Goal: Navigation & Orientation: Find specific page/section

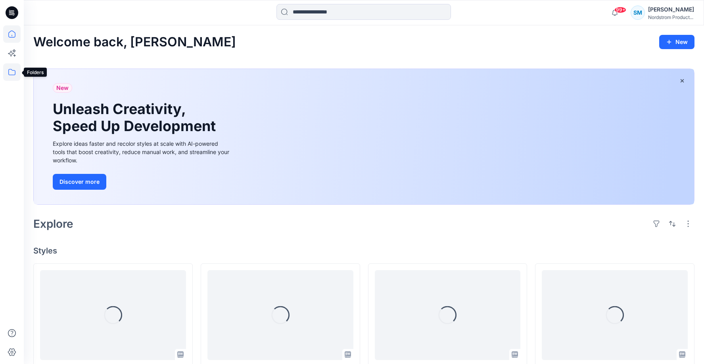
click at [17, 72] on icon at bounding box center [11, 71] width 17 height 17
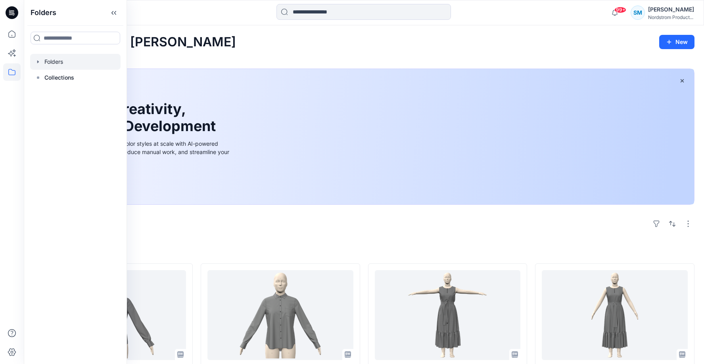
click at [56, 65] on div at bounding box center [75, 62] width 90 height 16
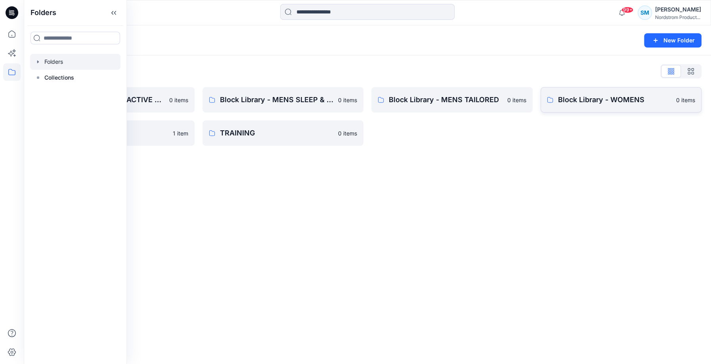
click at [582, 101] on p "Block Library - WOMENS" at bounding box center [615, 99] width 114 height 11
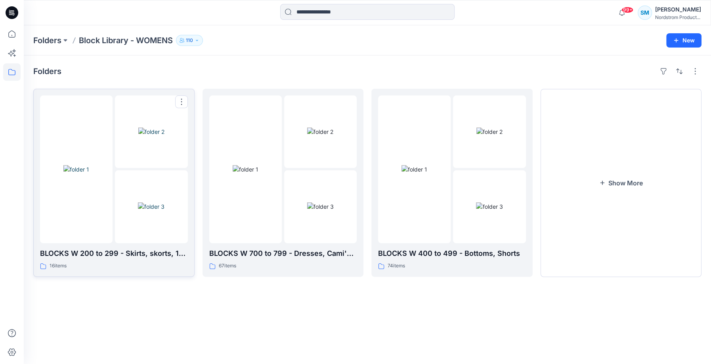
click at [89, 174] on img at bounding box center [76, 169] width 26 height 8
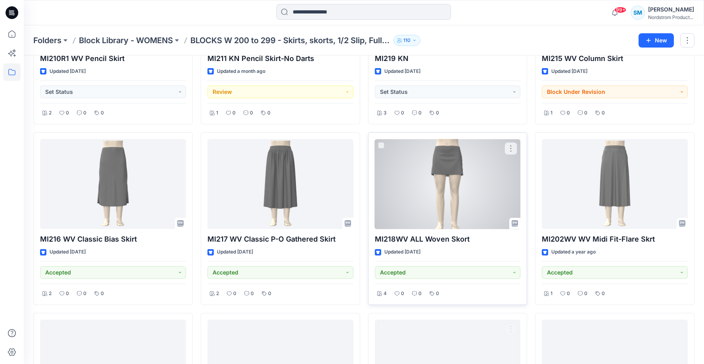
scroll to position [31, 0]
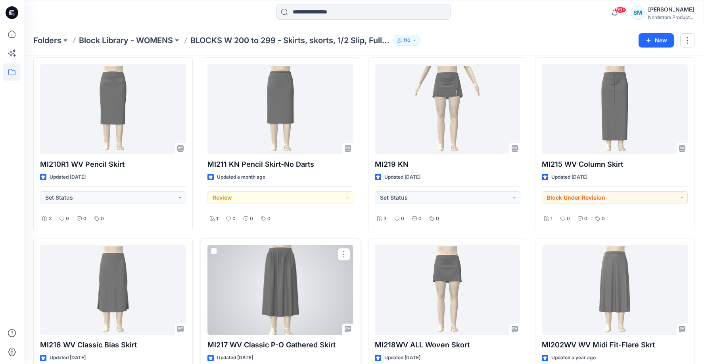
click at [306, 264] on div at bounding box center [280, 290] width 146 height 90
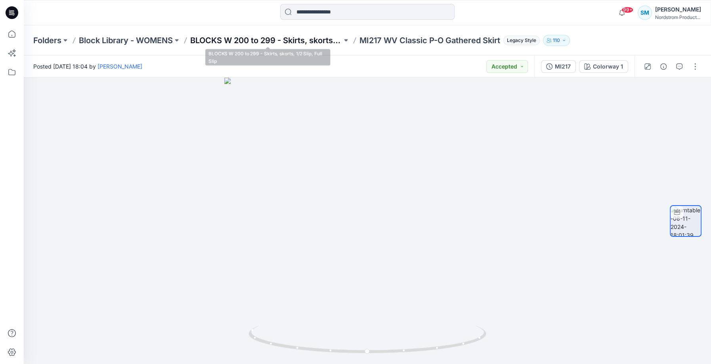
click at [272, 39] on p "BLOCKS W 200 to 299 - Skirts, skorts, 1/2 Slip, Full Slip" at bounding box center [266, 40] width 152 height 11
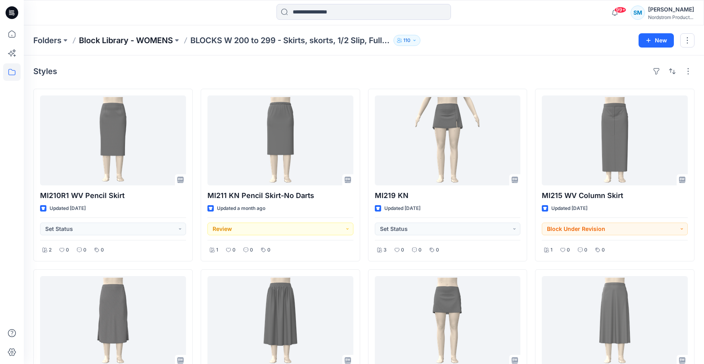
click at [157, 43] on p "Block Library - WOMENS" at bounding box center [126, 40] width 94 height 11
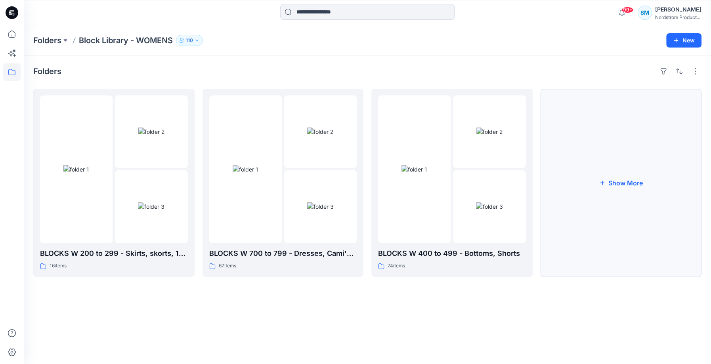
click at [639, 188] on button "Show More" at bounding box center [621, 183] width 161 height 188
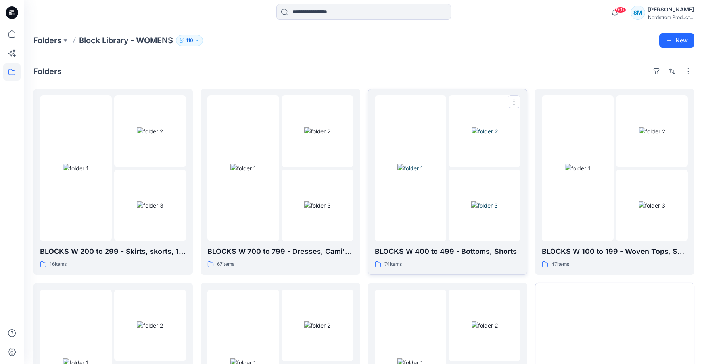
click at [471, 210] on img at bounding box center [484, 205] width 27 height 8
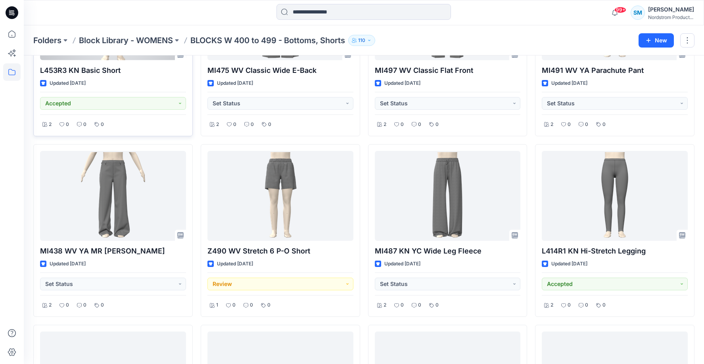
scroll to position [1221, 0]
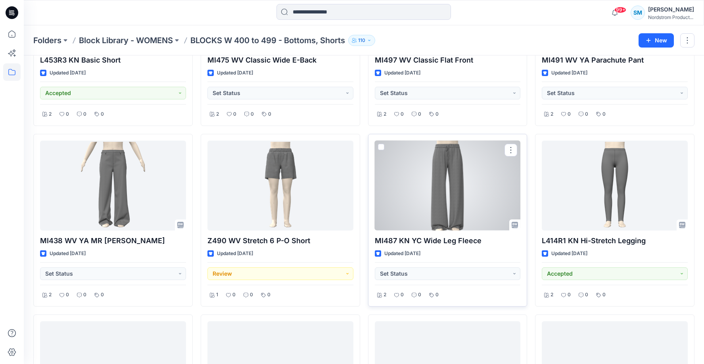
click at [410, 202] on div at bounding box center [448, 186] width 146 height 90
